Goal: Task Accomplishment & Management: Manage account settings

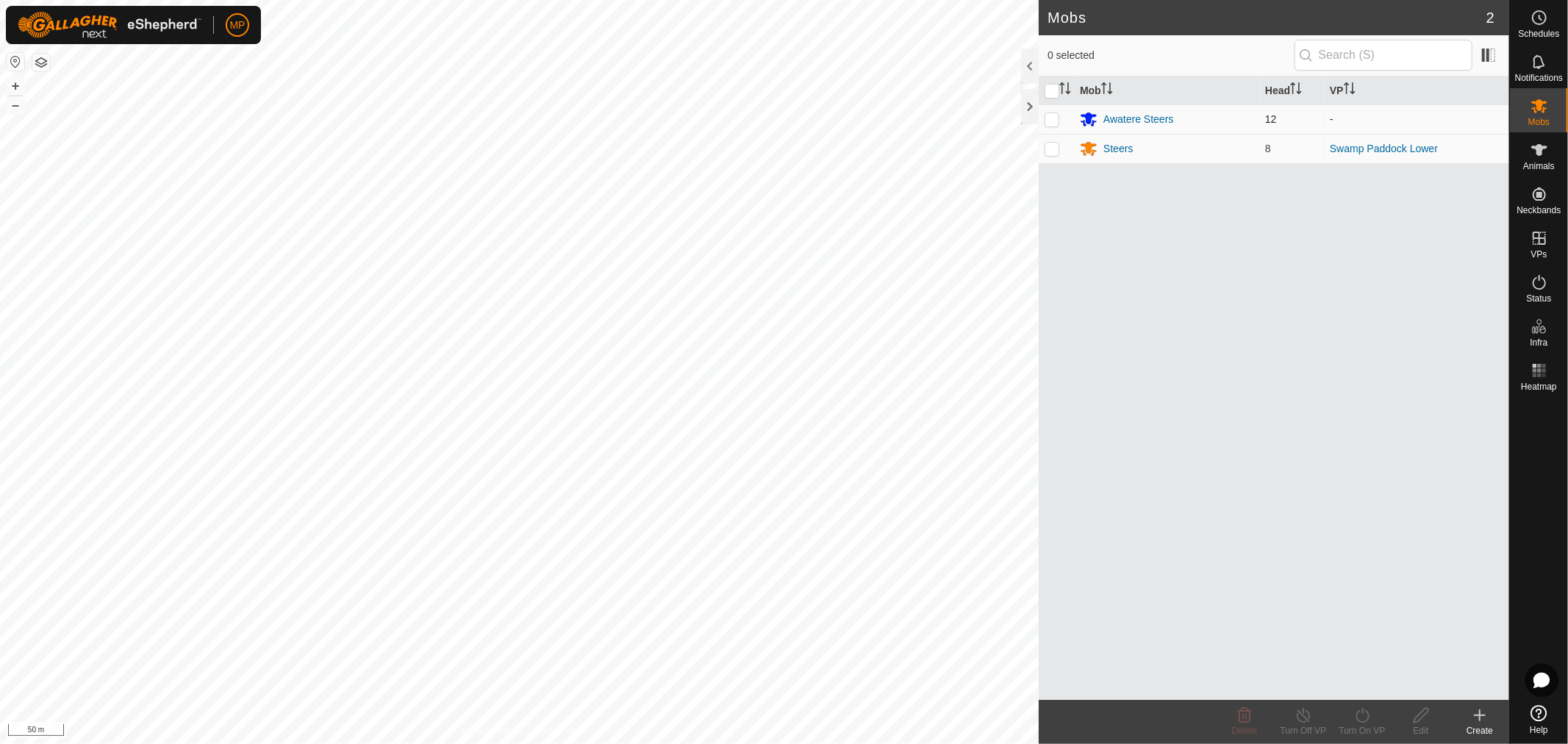
click at [1047, 122] on p-checkbox at bounding box center [1051, 119] width 14 height 11
click at [1240, 722] on icon at bounding box center [1245, 714] width 14 height 14
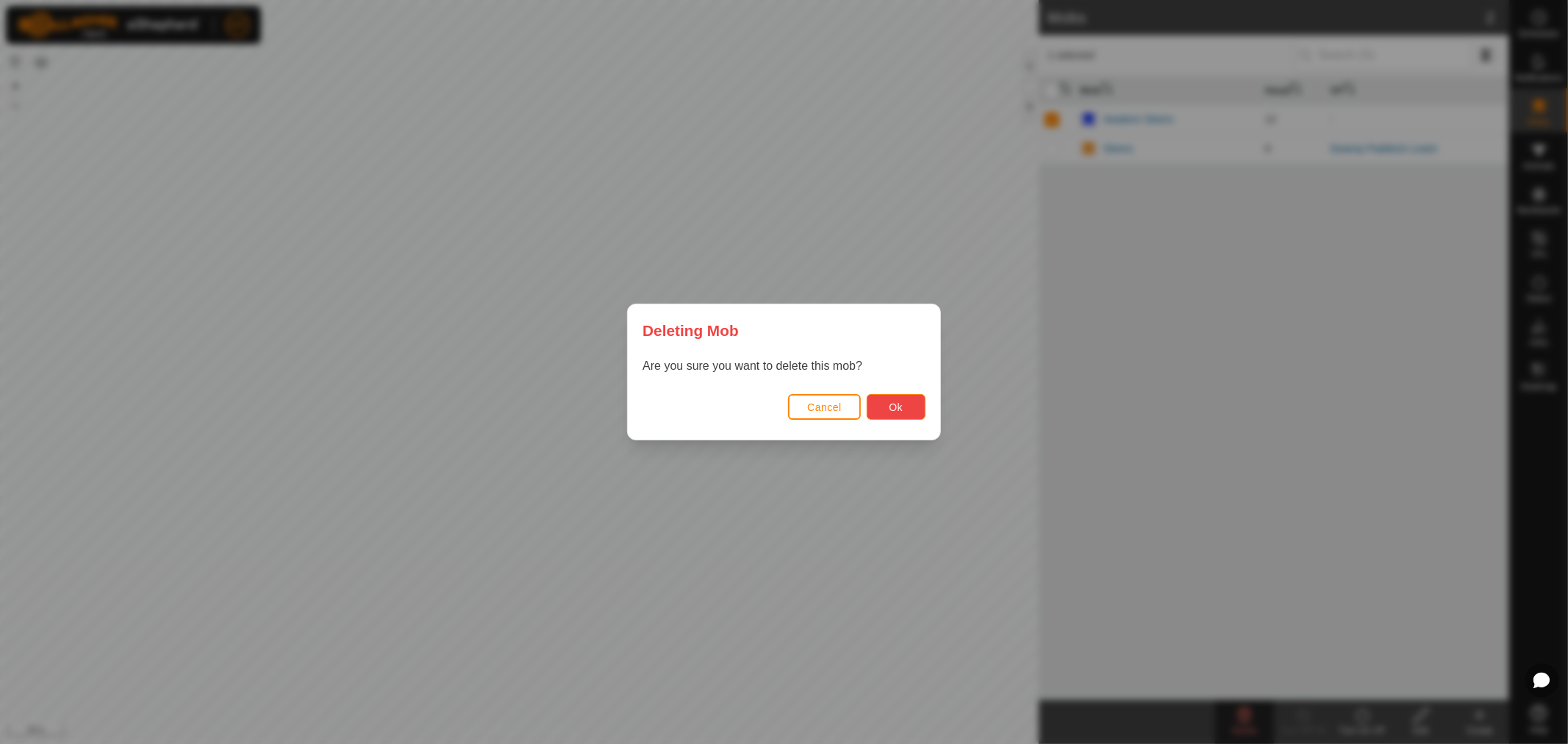
click at [909, 407] on button "Ok" at bounding box center [895, 407] width 59 height 26
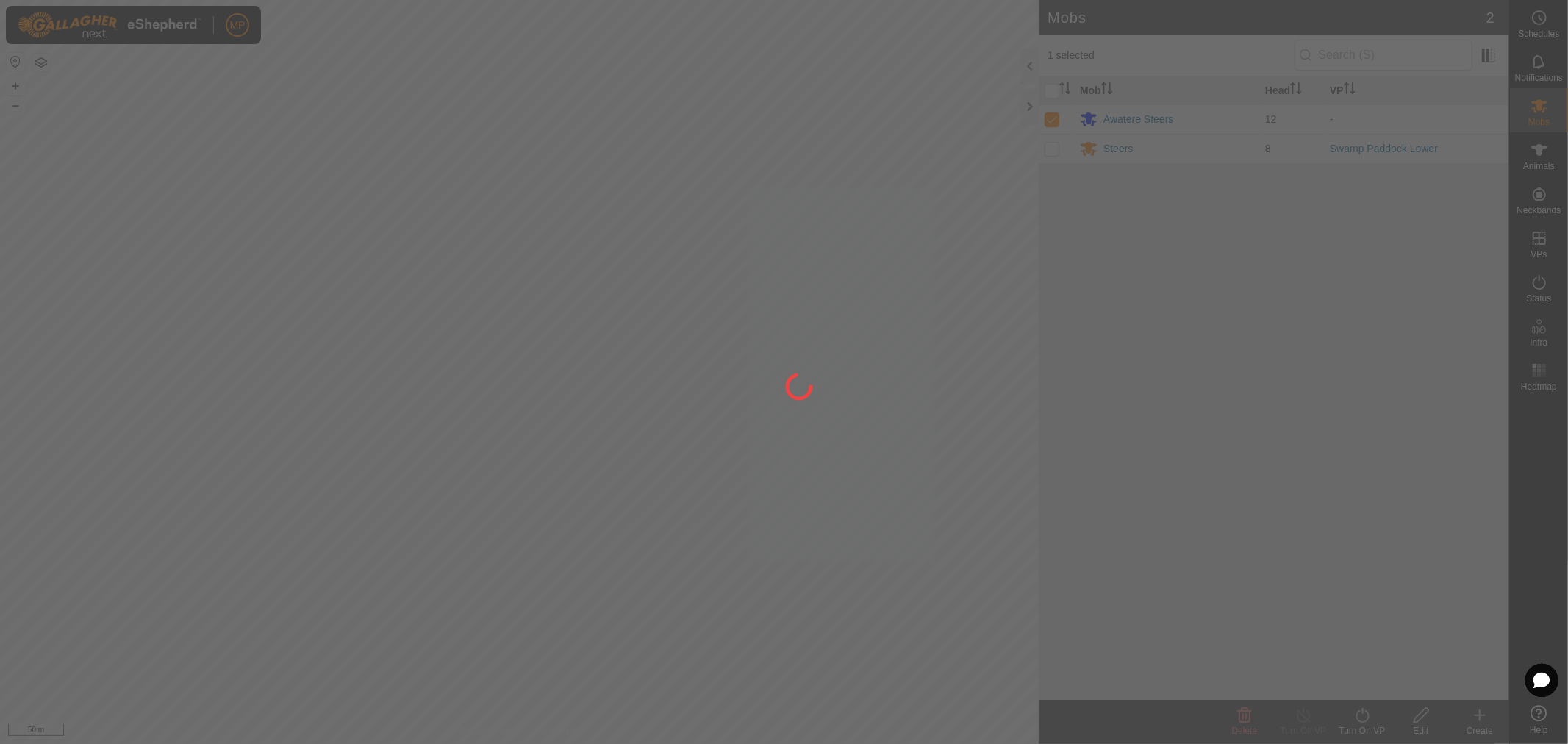
checkbox input "false"
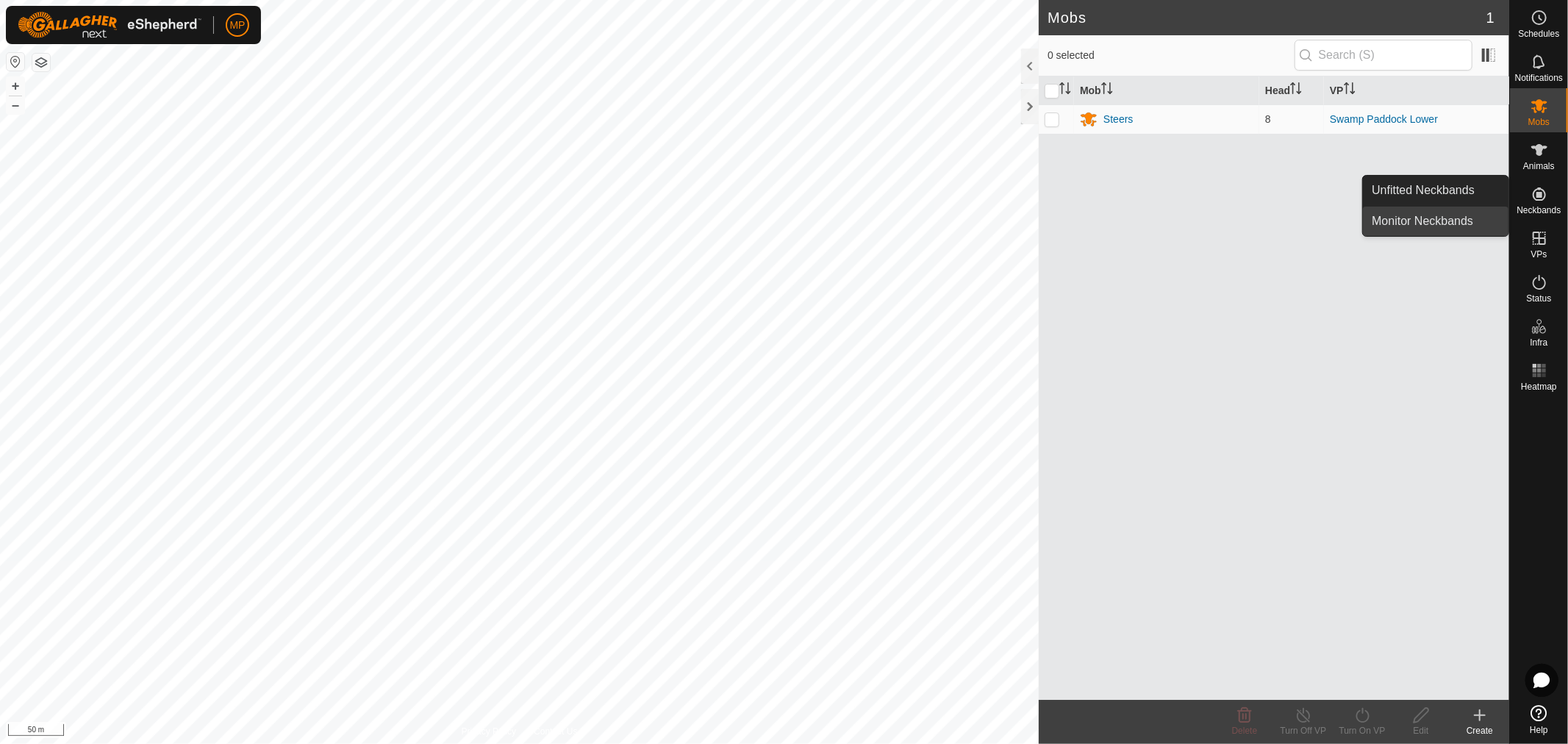
drag, startPoint x: 1500, startPoint y: 198, endPoint x: 1423, endPoint y: 207, distance: 77.5
click at [1462, 194] on link "Unfitted Neckbands" at bounding box center [1435, 190] width 145 height 30
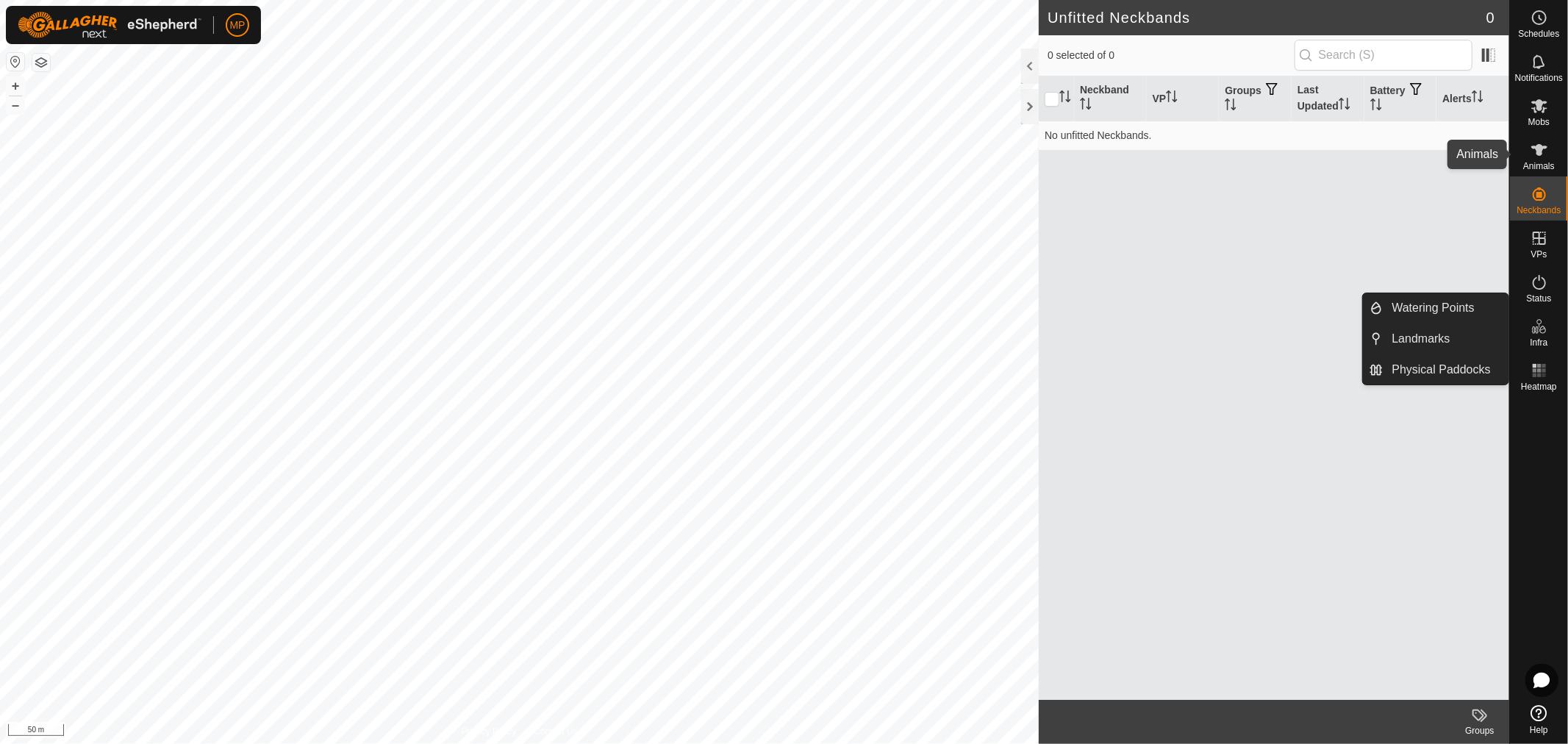
click at [1539, 152] on icon at bounding box center [1539, 150] width 16 height 11
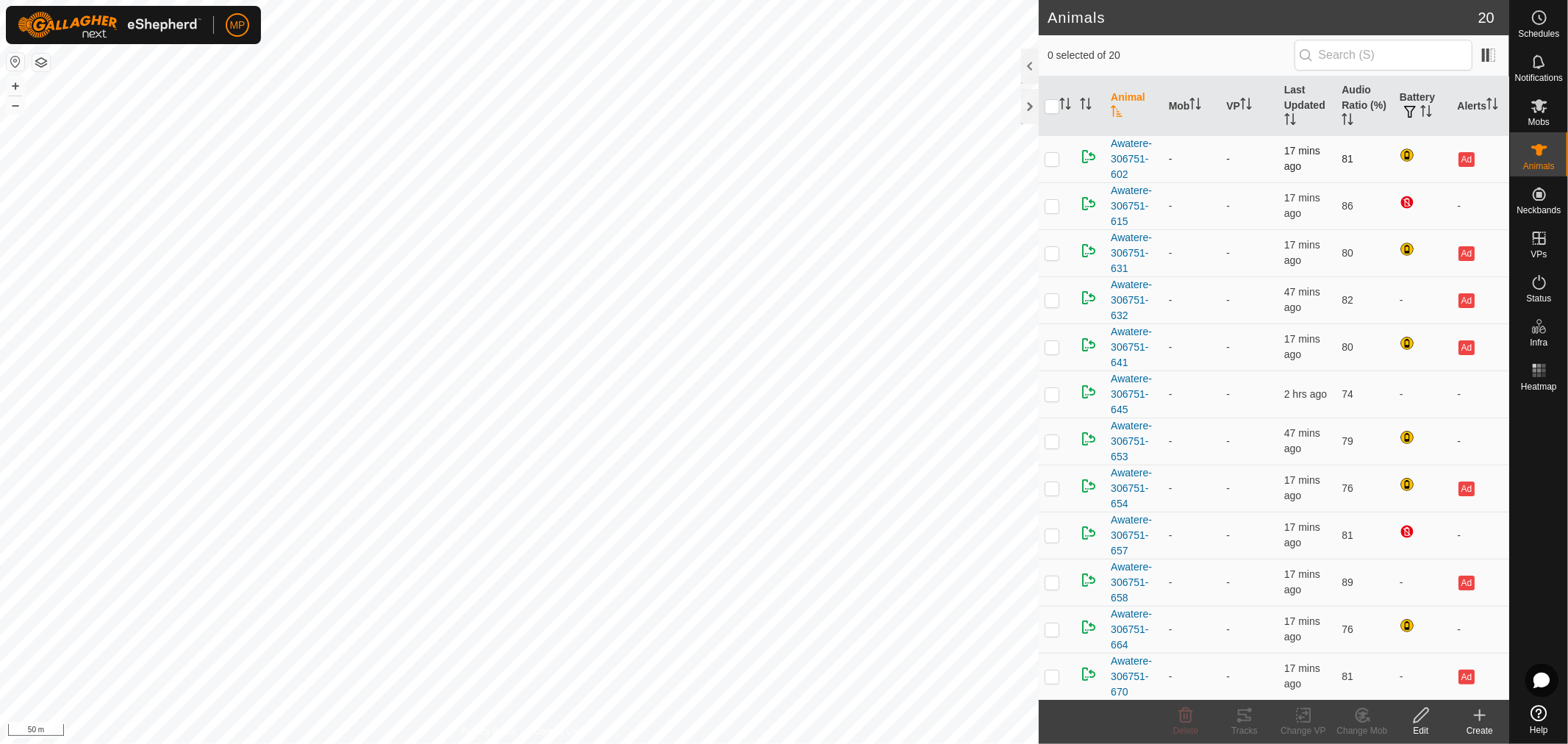
drag, startPoint x: 1047, startPoint y: 160, endPoint x: 1052, endPoint y: 182, distance: 22.6
click at [1048, 160] on p-checkbox at bounding box center [1051, 158] width 14 height 11
checkbox input "true"
click at [1051, 207] on p-checkbox at bounding box center [1051, 205] width 14 height 11
checkbox input "true"
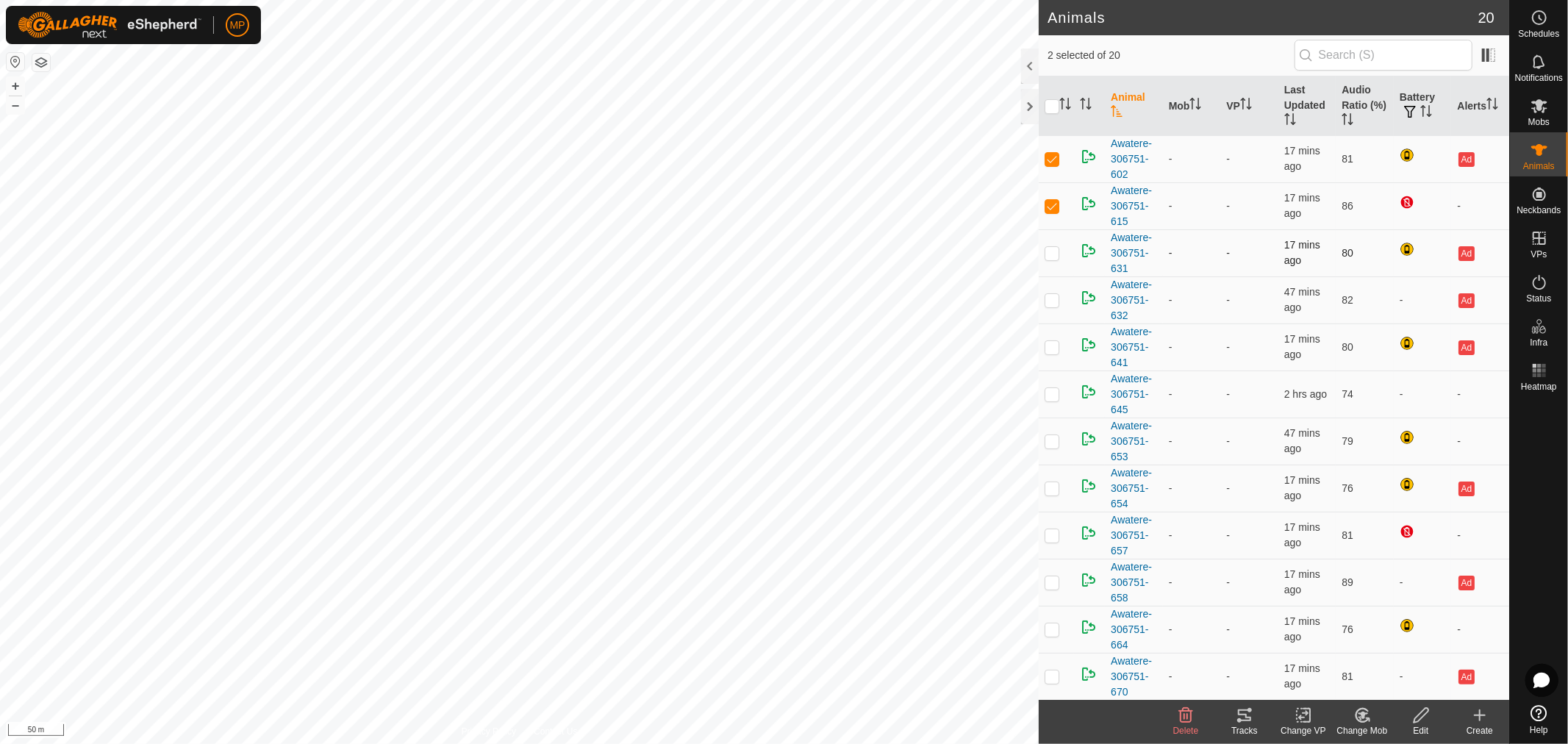
click at [1054, 254] on p-checkbox at bounding box center [1051, 252] width 14 height 11
checkbox input "true"
click at [1056, 302] on p-checkbox at bounding box center [1051, 299] width 14 height 11
checkbox input "true"
click at [1056, 350] on p-checkbox at bounding box center [1051, 347] width 14 height 11
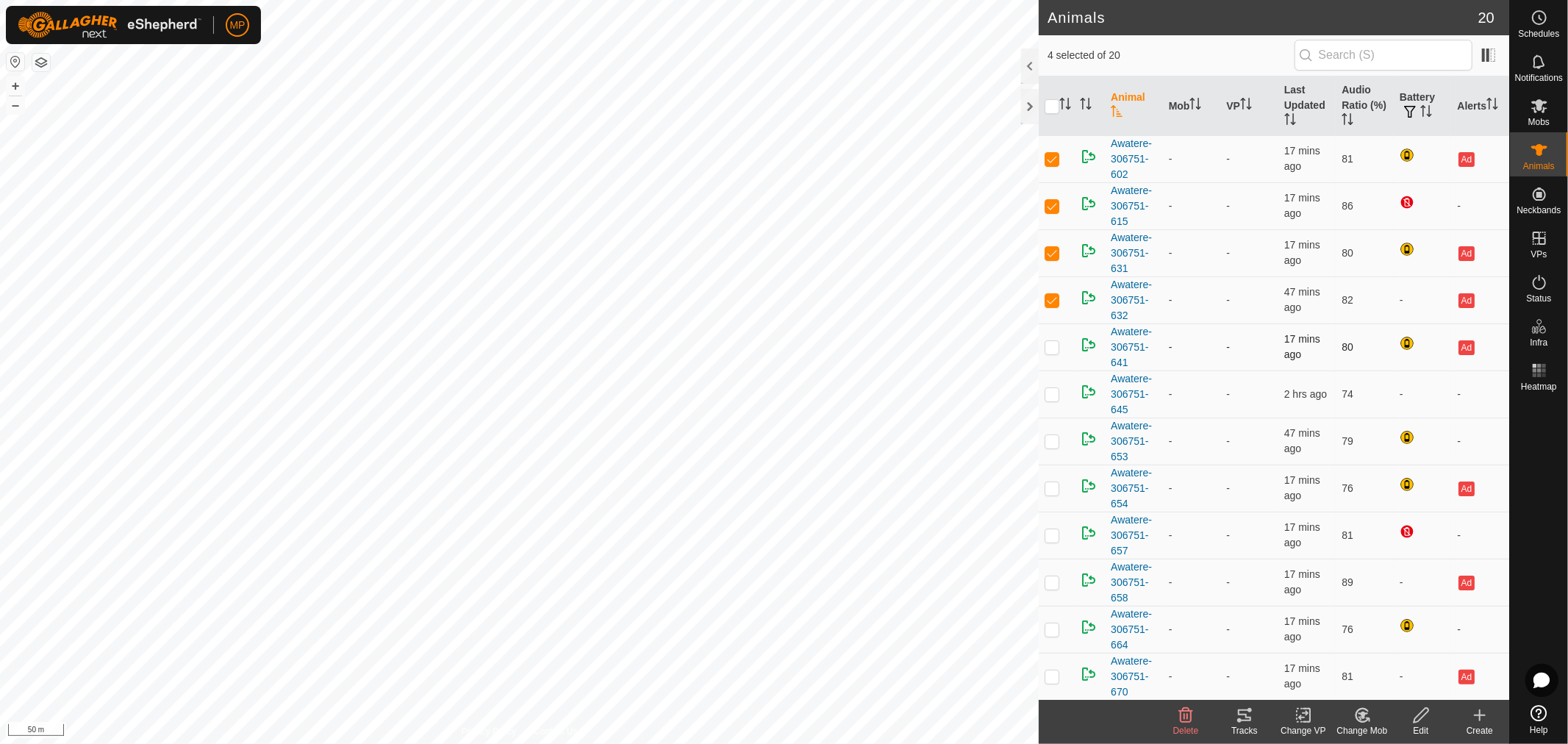
checkbox input "true"
click at [1050, 394] on p-checkbox at bounding box center [1051, 394] width 14 height 11
checkbox input "true"
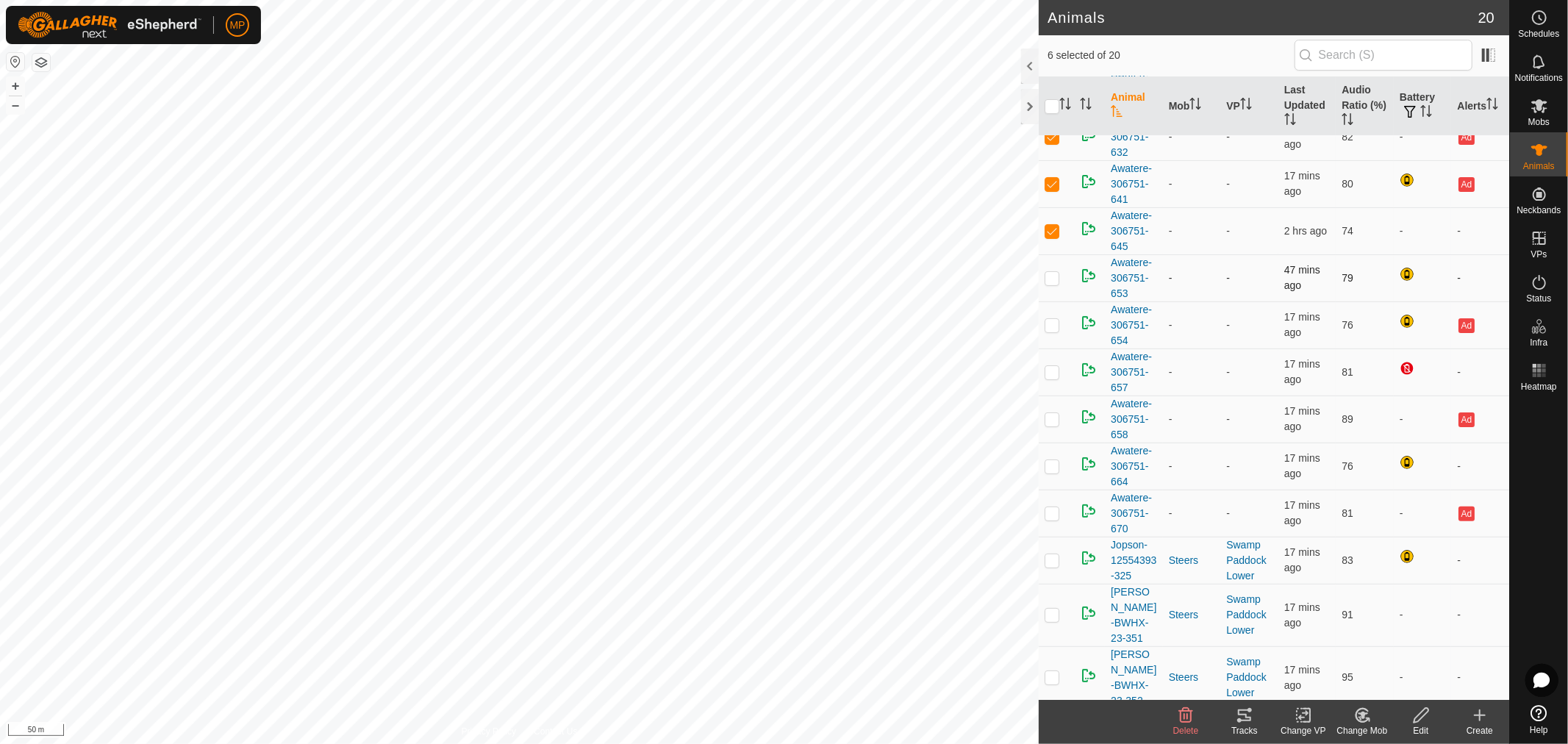
click at [1050, 277] on p-checkbox at bounding box center [1051, 277] width 14 height 11
checkbox input "true"
click at [1052, 326] on p-checkbox at bounding box center [1051, 325] width 14 height 11
checkbox input "true"
click at [1053, 369] on p-checkbox at bounding box center [1051, 372] width 14 height 11
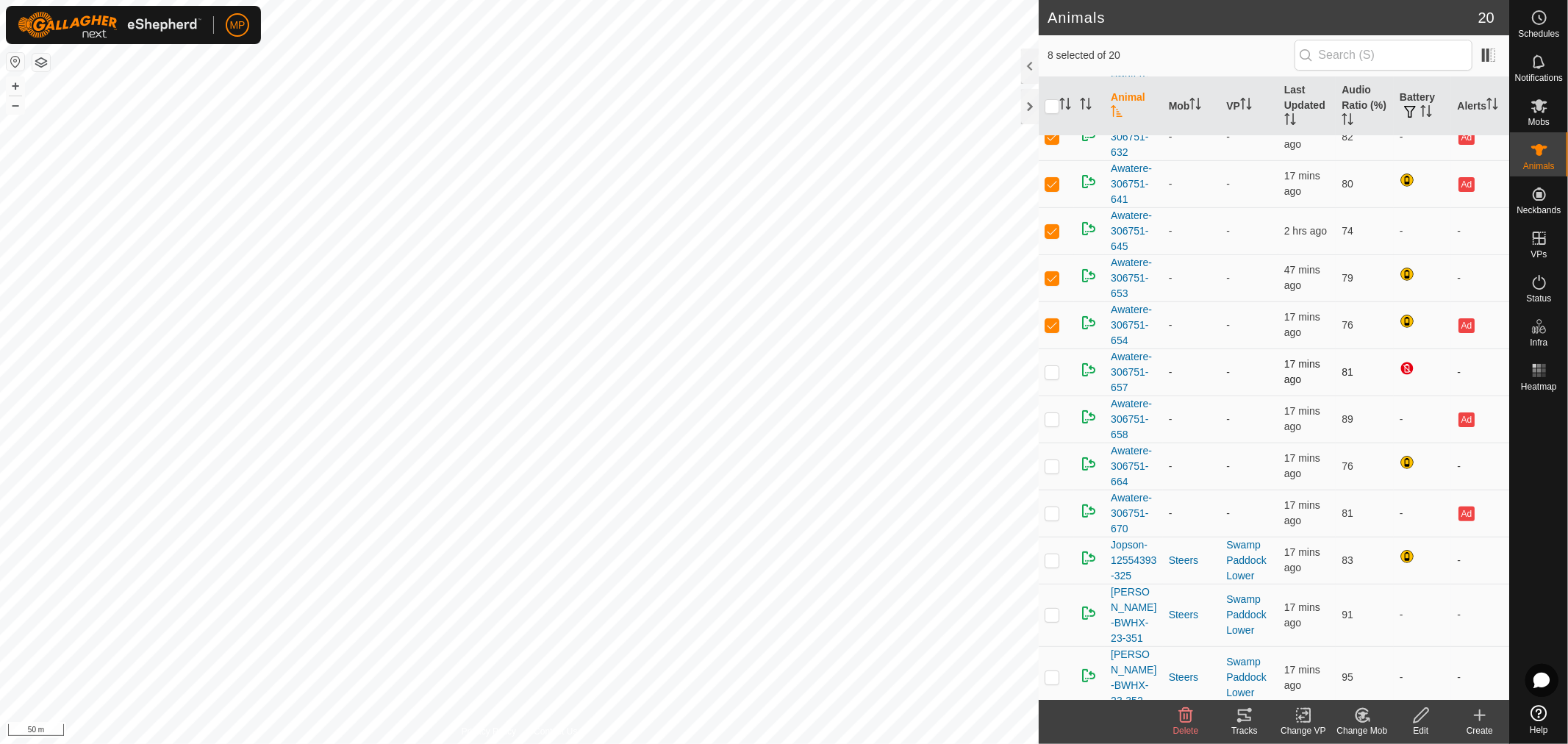
checkbox input "true"
click at [1053, 421] on p-checkbox at bounding box center [1051, 419] width 14 height 11
checkbox input "true"
click at [1051, 472] on p-checkbox at bounding box center [1051, 465] width 14 height 11
checkbox input "true"
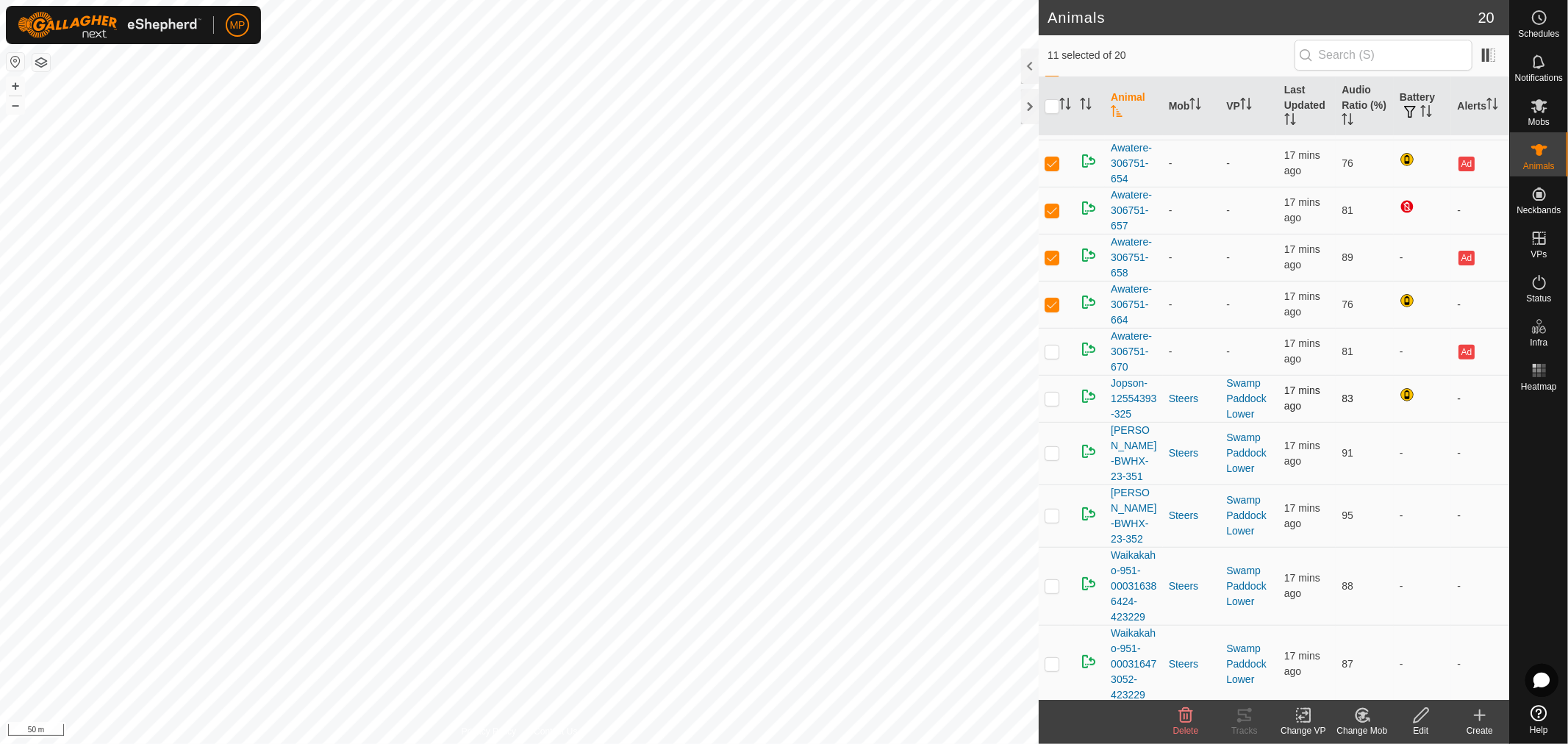
scroll to position [326, 0]
click at [1052, 349] on p-checkbox at bounding box center [1051, 350] width 14 height 11
checkbox input "true"
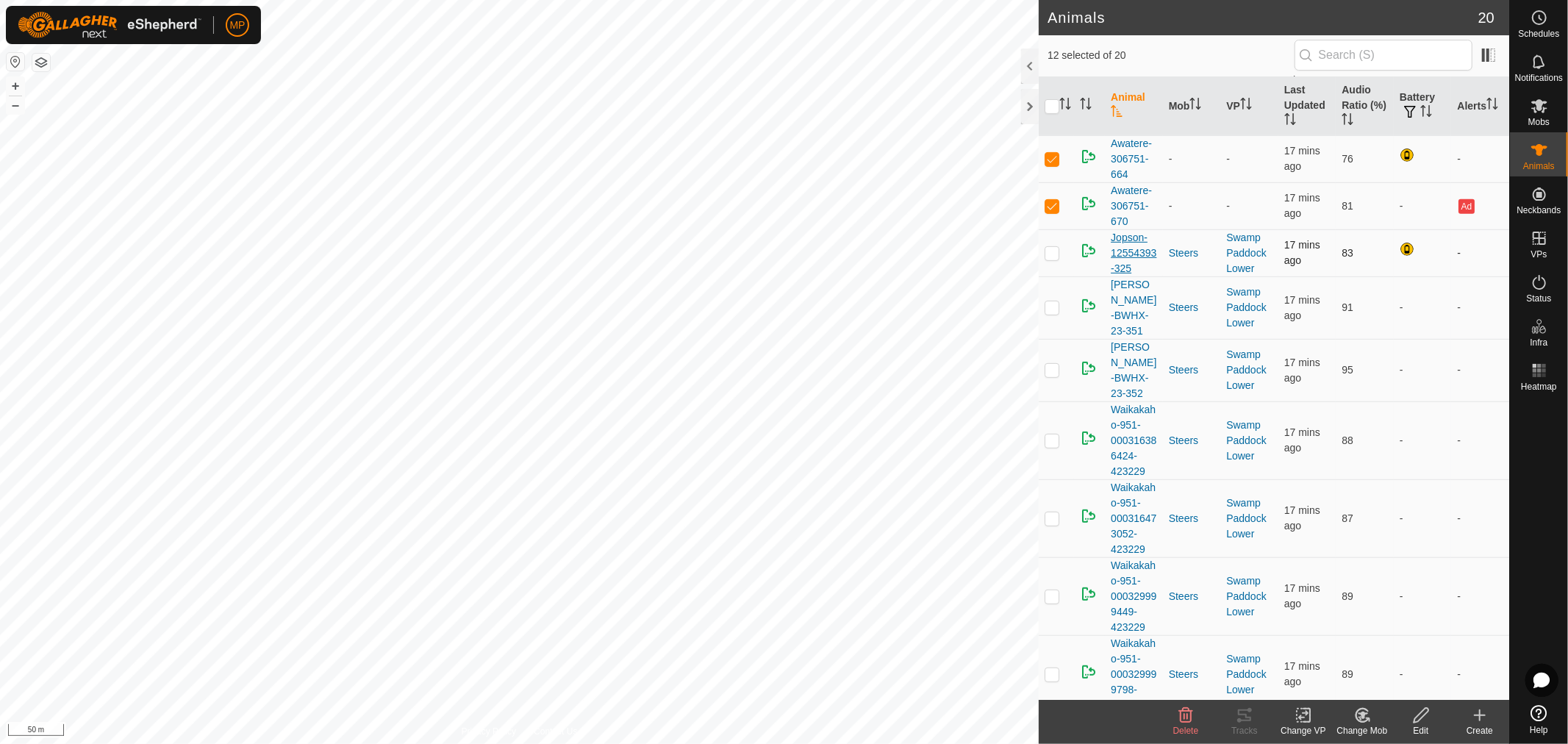
scroll to position [532, 0]
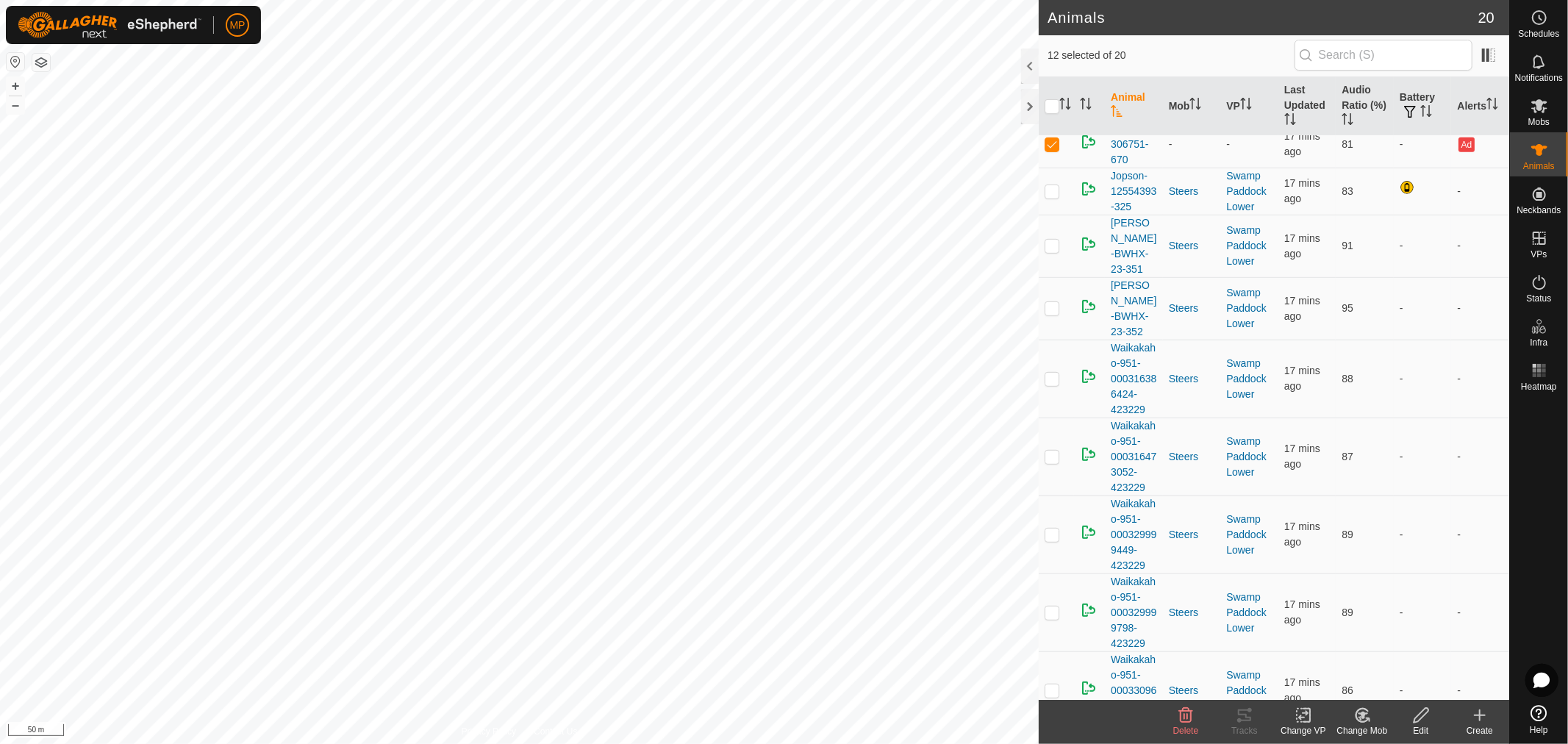
click at [1180, 724] on div "Delete" at bounding box center [1185, 730] width 59 height 13
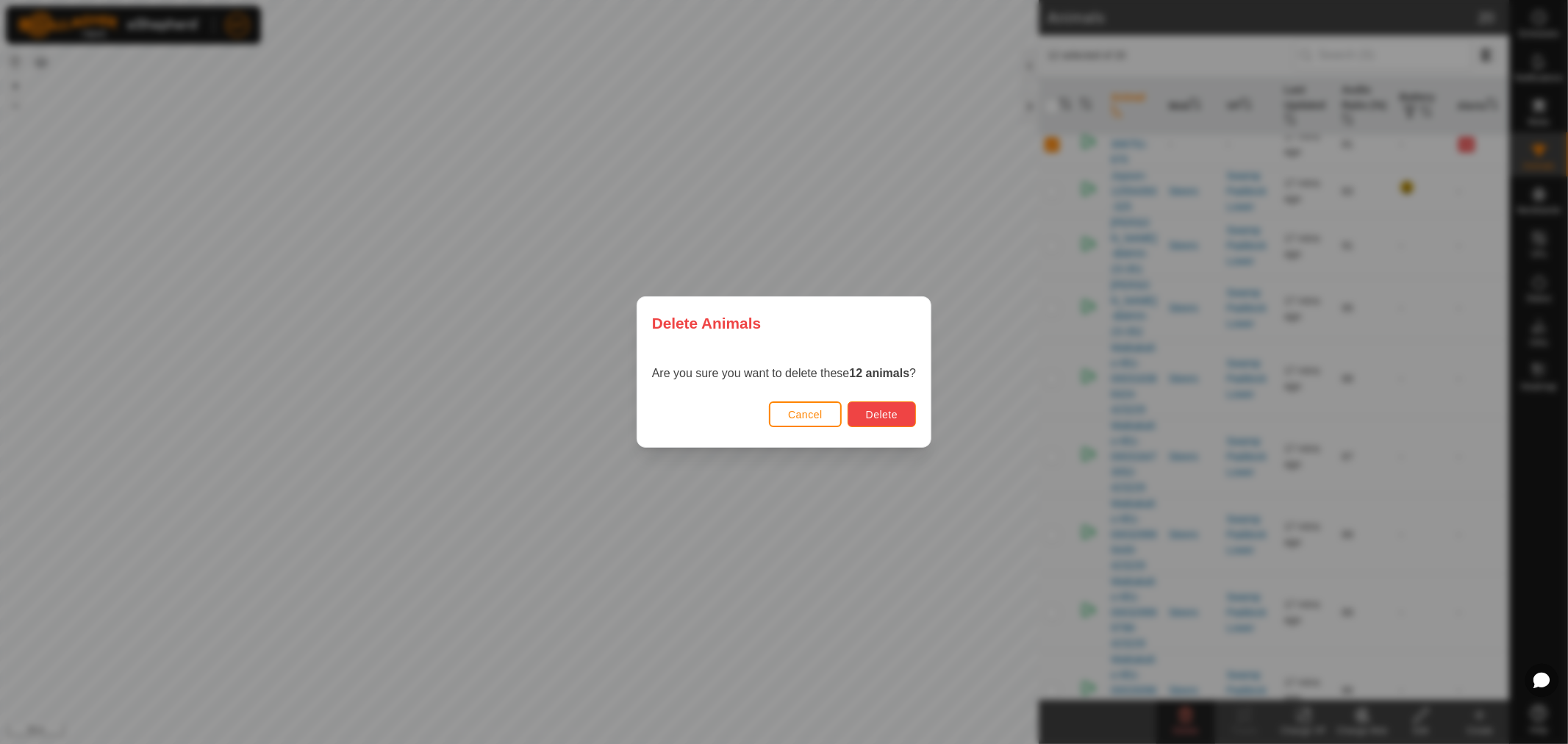
click at [882, 414] on span "Delete" at bounding box center [882, 414] width 32 height 11
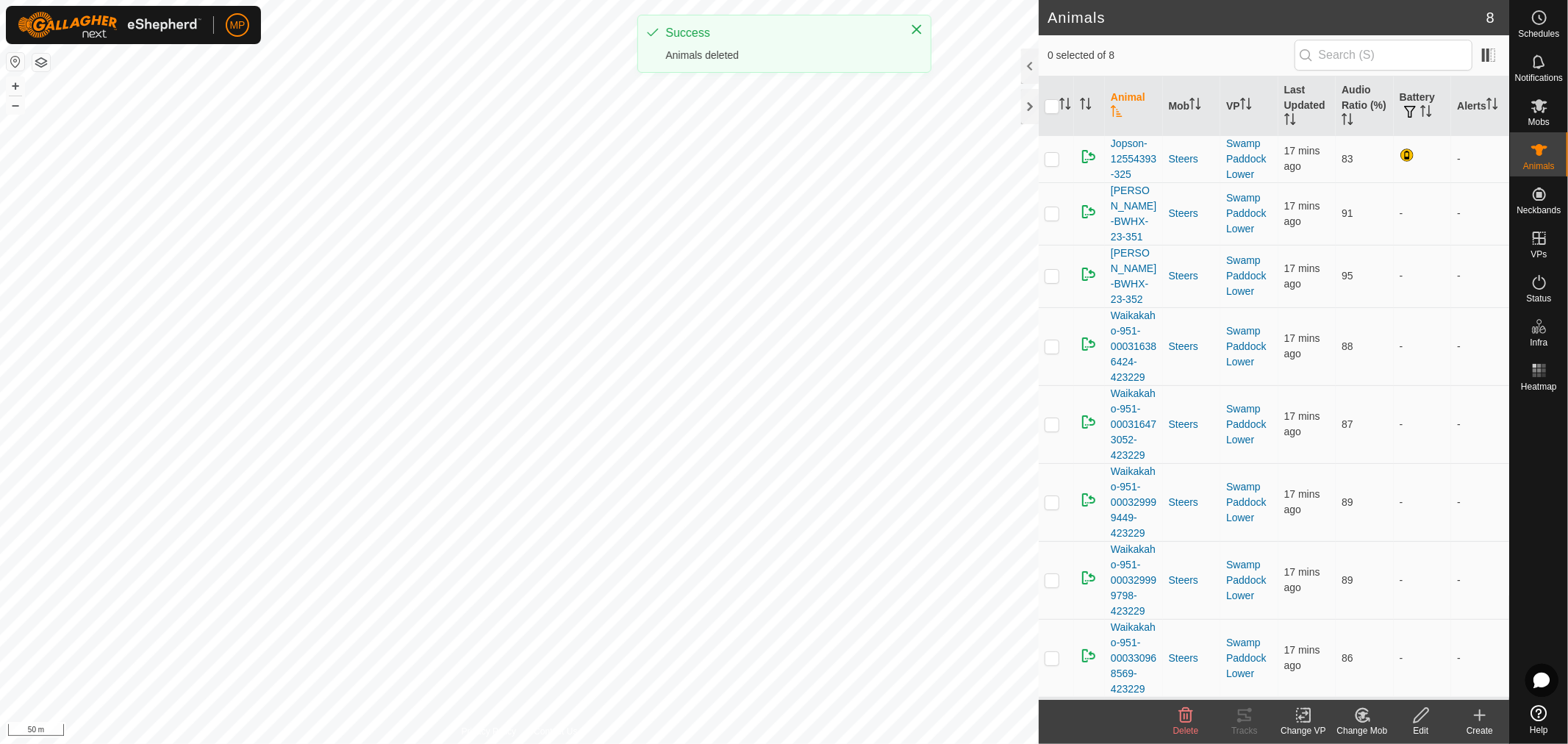
scroll to position [0, 0]
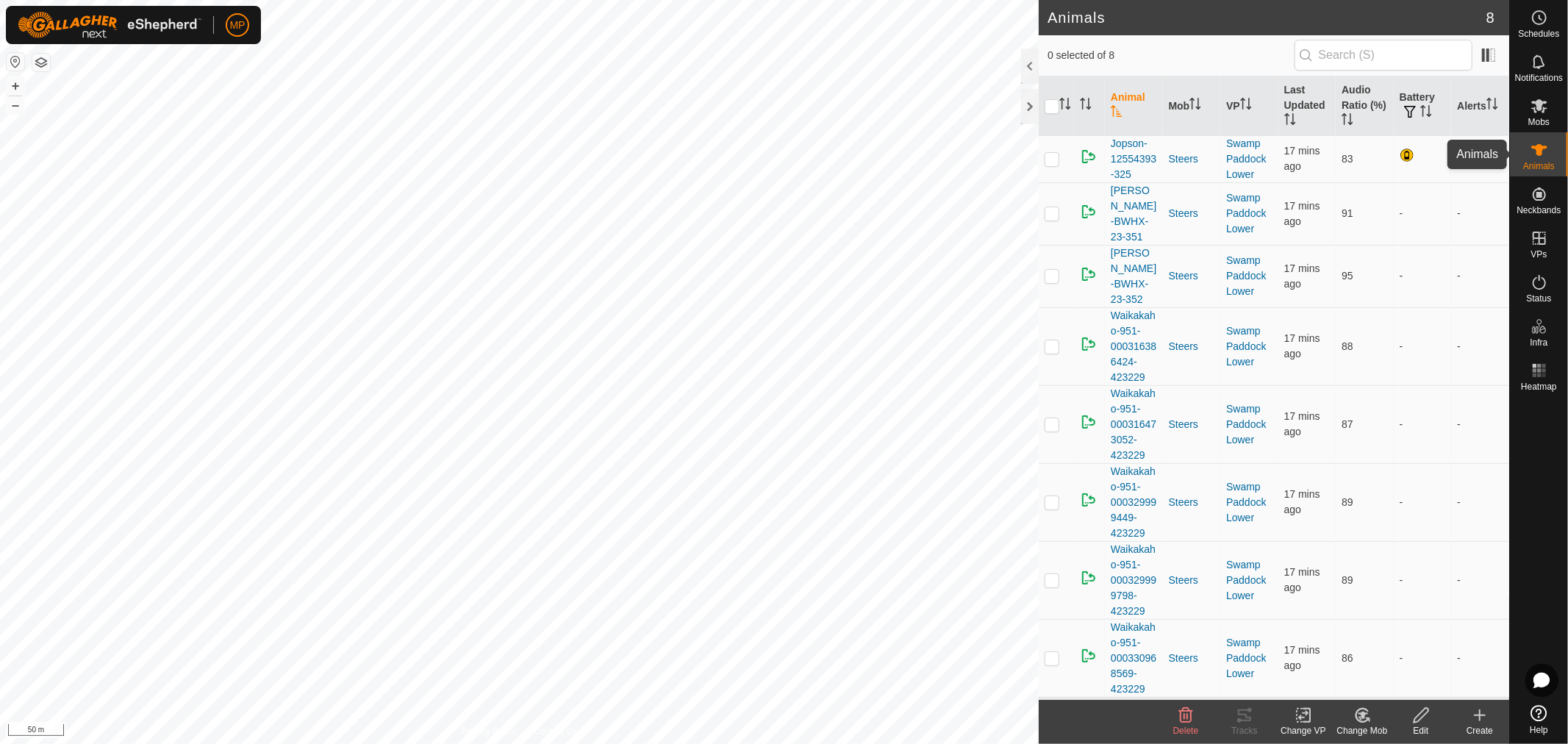
click at [1544, 157] on icon at bounding box center [1539, 150] width 17 height 17
click at [1353, 85] on th "Audio Ratio (%)" at bounding box center [1364, 106] width 58 height 59
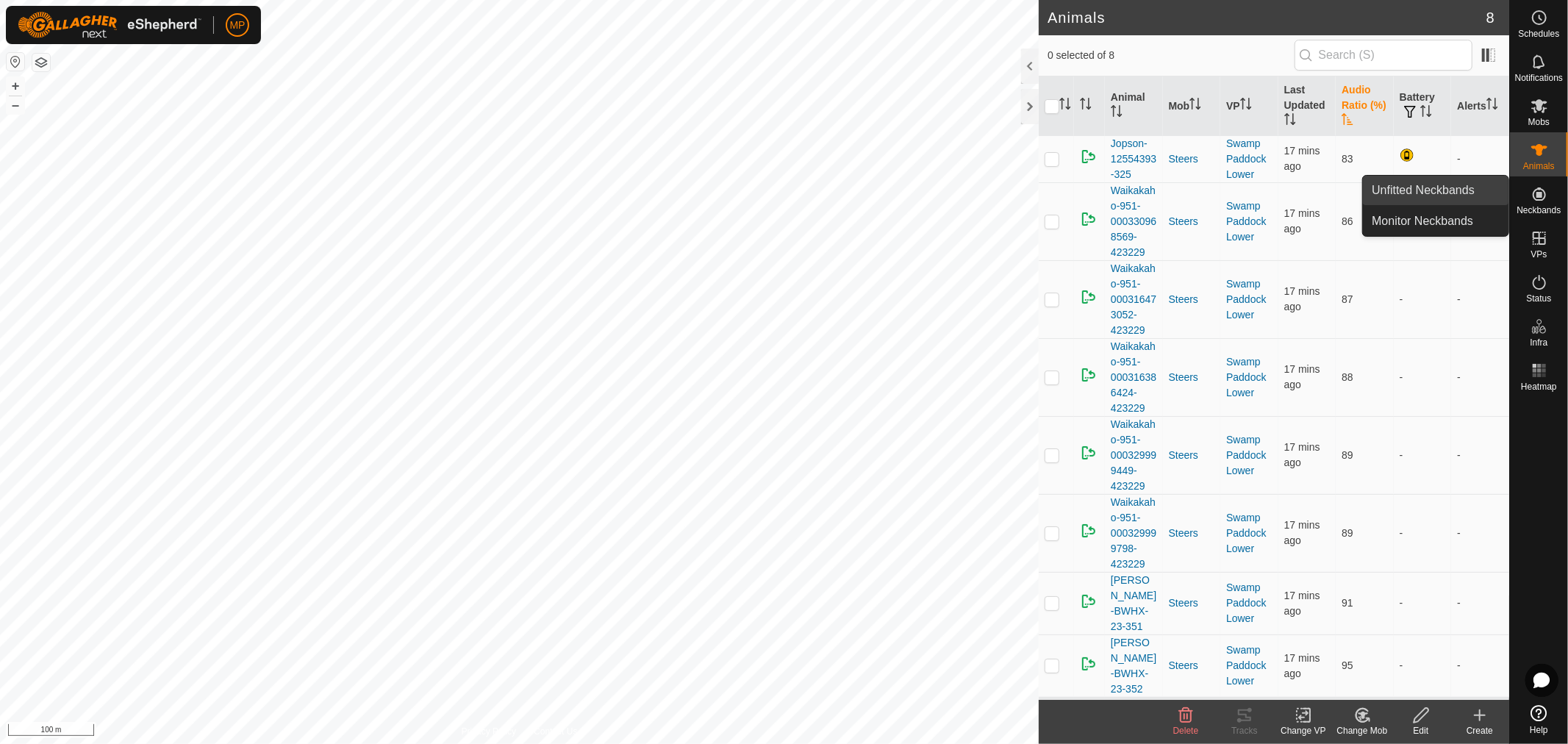
click at [1443, 190] on link "Unfitted Neckbands" at bounding box center [1435, 190] width 145 height 30
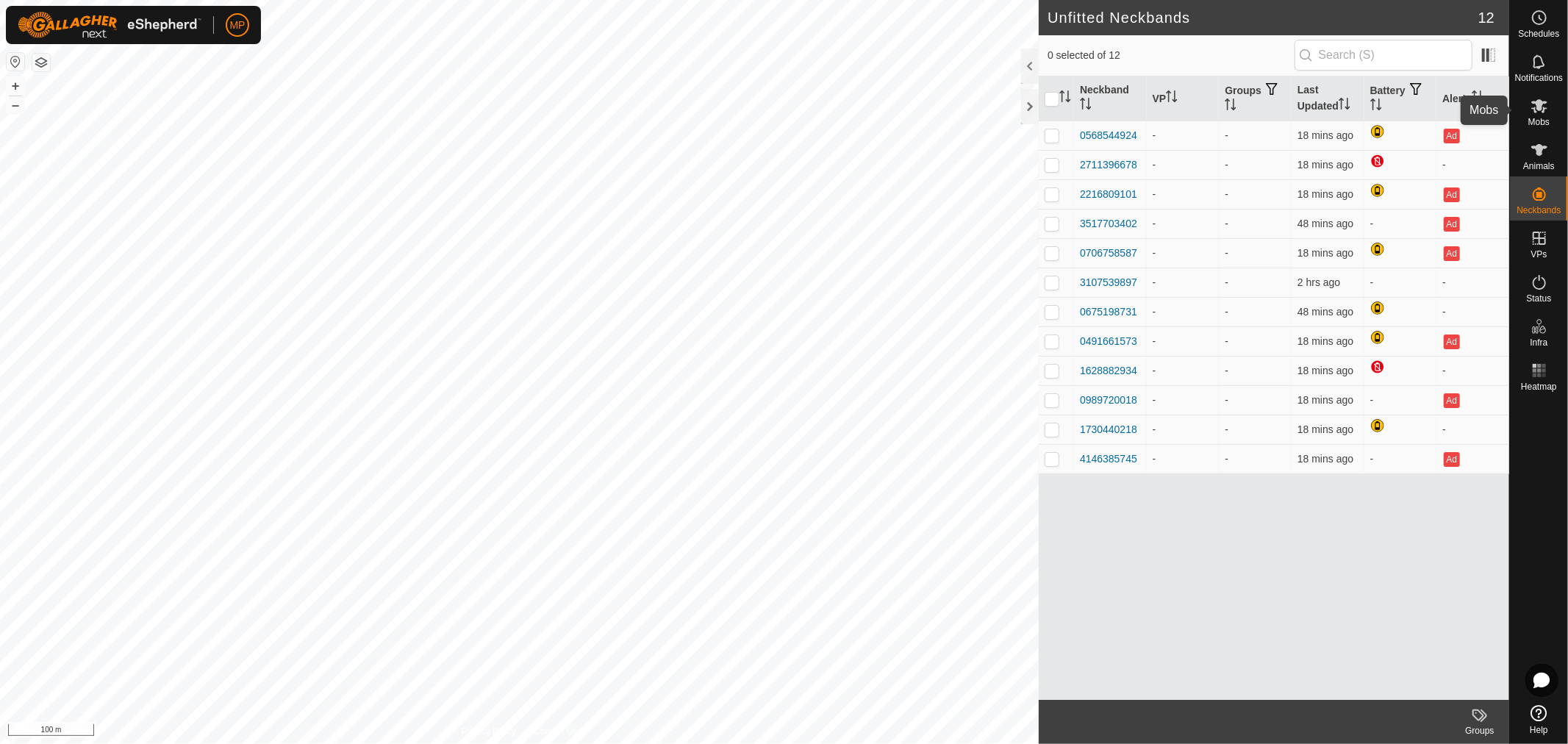
click at [1533, 105] on icon at bounding box center [1539, 106] width 17 height 17
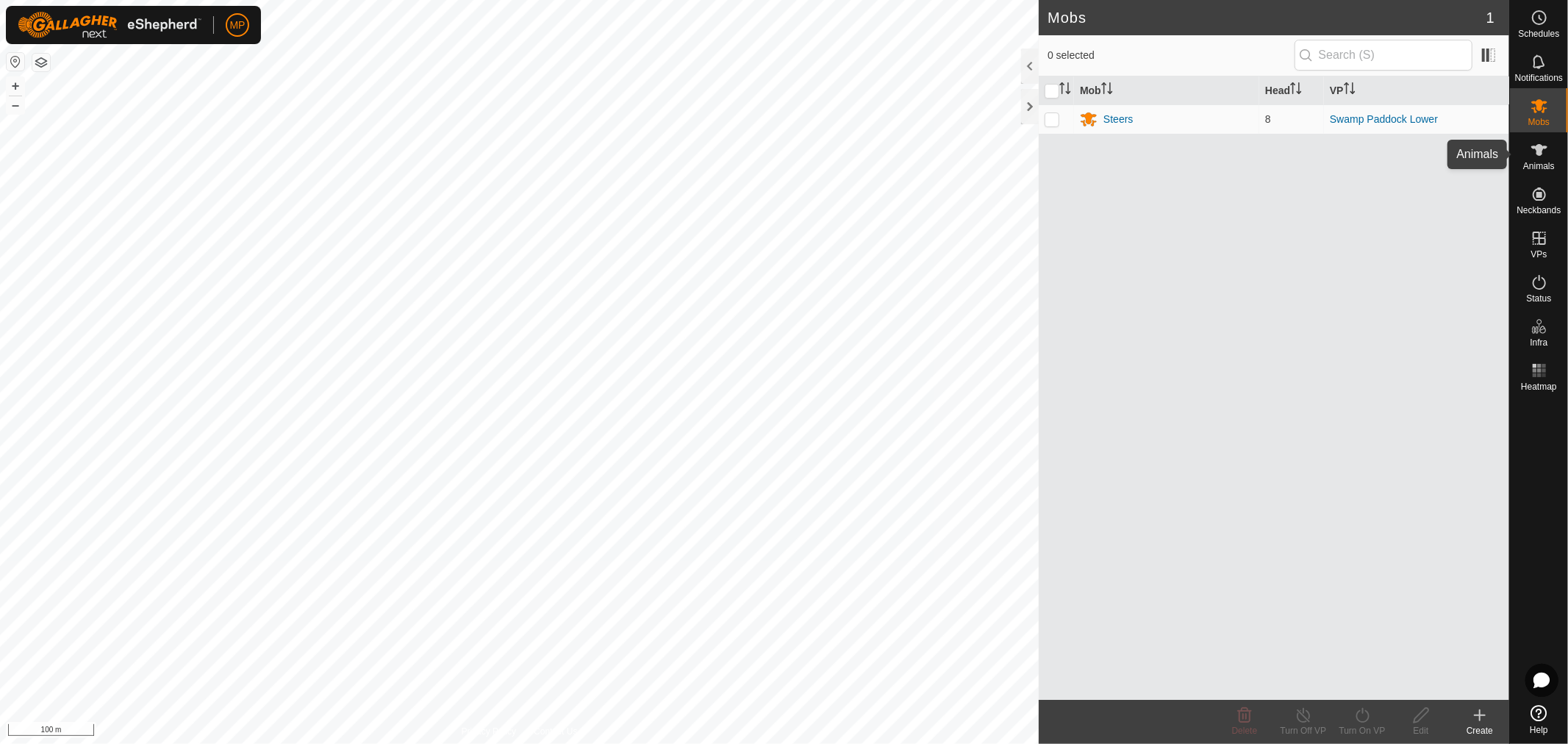
click at [1551, 162] on span "Animals" at bounding box center [1539, 166] width 32 height 9
